Goal: Task Accomplishment & Management: Manage account settings

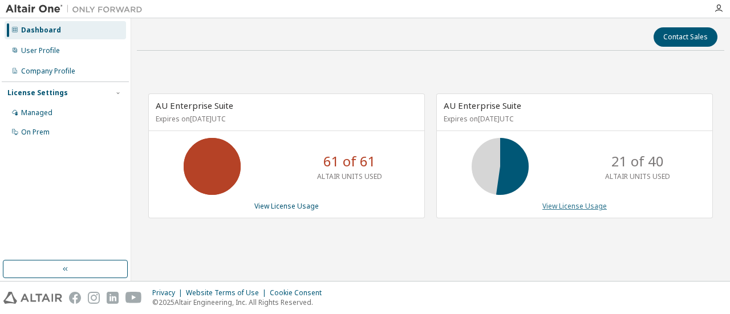
click at [559, 202] on link "View License Usage" at bounding box center [575, 206] width 64 height 10
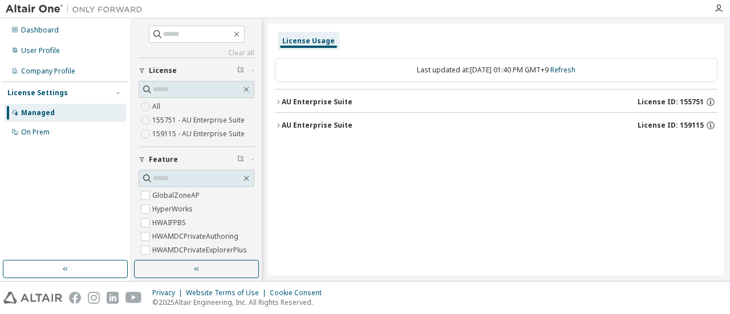
click at [282, 123] on div "AU Enterprise Suite" at bounding box center [317, 125] width 71 height 9
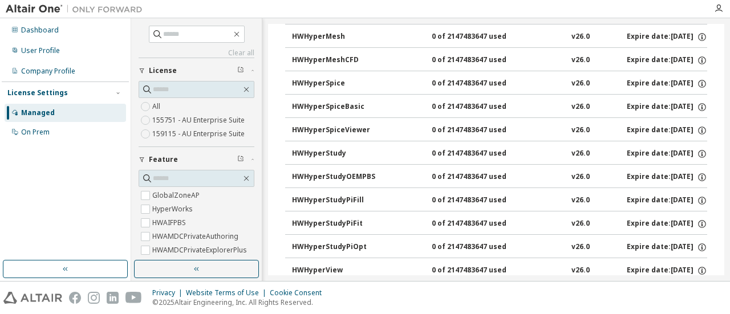
scroll to position [2664, 0]
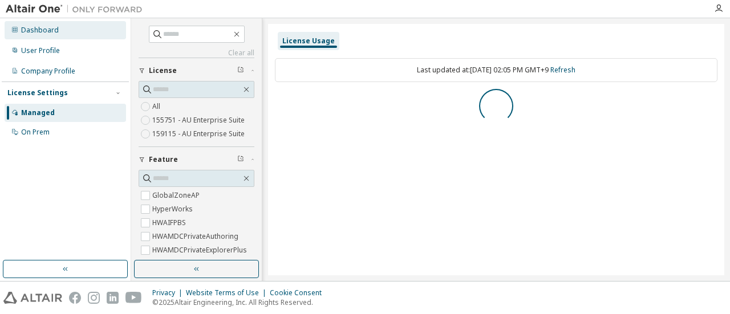
click at [78, 27] on div "Dashboard" at bounding box center [66, 30] width 122 height 18
